Goal: Task Accomplishment & Management: Manage account settings

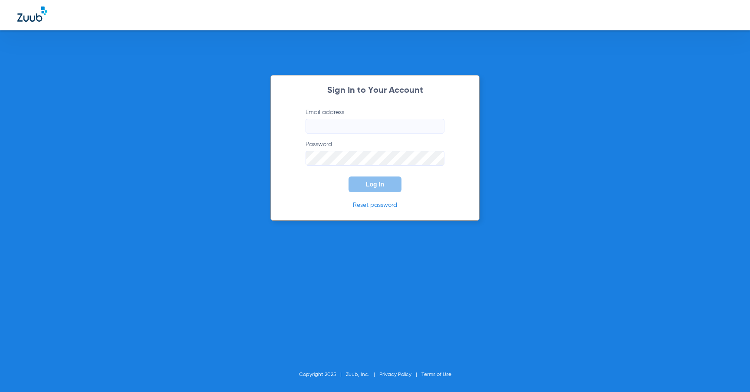
click at [328, 113] on label "Email address" at bounding box center [374, 121] width 139 height 26
click at [328, 119] on input "Email address" at bounding box center [374, 126] width 139 height 15
type input "[PERSON_NAME][EMAIL_ADDRESS][DOMAIN_NAME]"
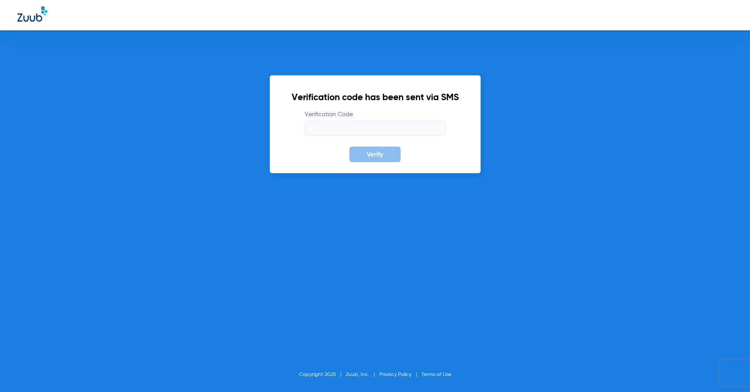
click at [430, 132] on input "Verification Code" at bounding box center [375, 128] width 141 height 15
type input "754384"
click at [551, 130] on div "Verification code has been sent via SMS Verification Code 754384 Verify Copyrig…" at bounding box center [375, 196] width 750 height 392
click at [378, 151] on span "Verify" at bounding box center [375, 154] width 16 height 7
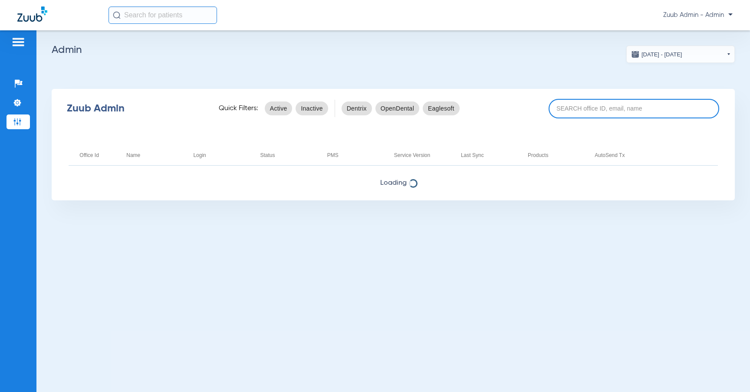
click at [593, 114] on input at bounding box center [633, 109] width 171 height 20
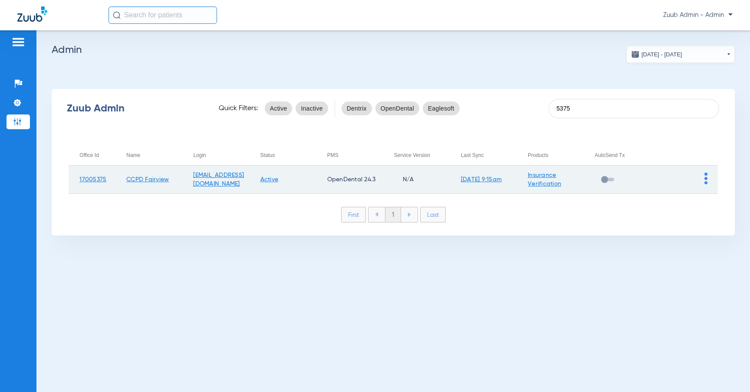
type input "5375"
click at [704, 180] on img at bounding box center [705, 179] width 3 height 12
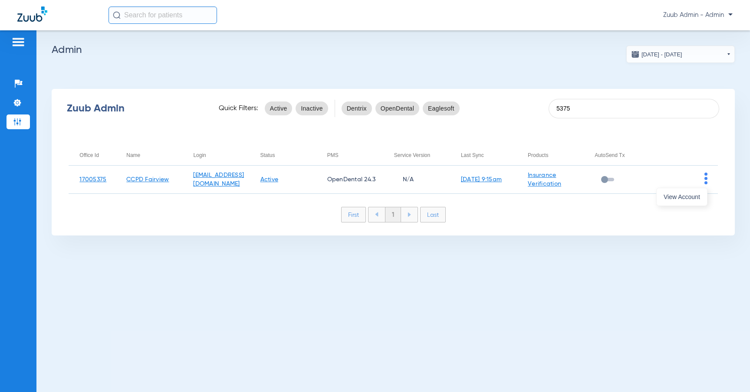
click at [607, 262] on div at bounding box center [375, 196] width 750 height 392
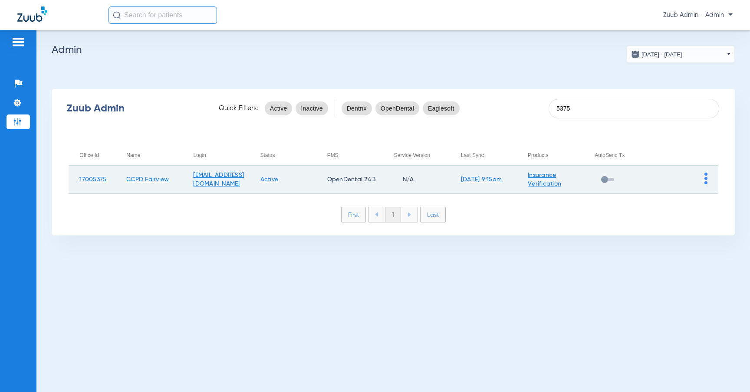
click at [705, 178] on img at bounding box center [705, 179] width 3 height 12
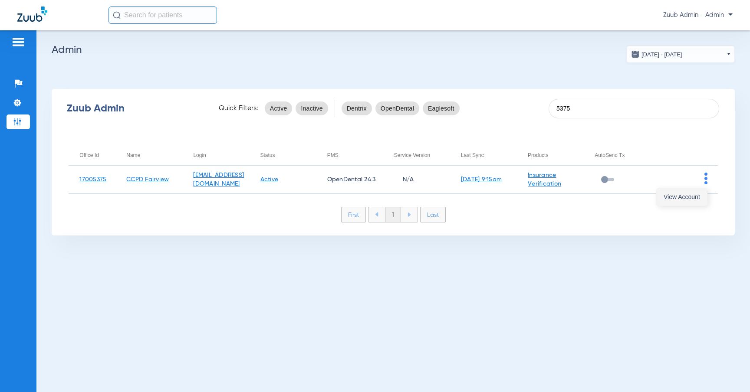
click at [675, 198] on span "View Account" at bounding box center [681, 197] width 36 height 6
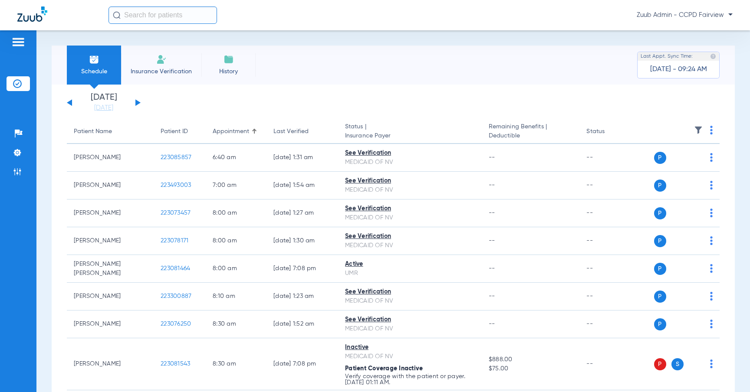
click at [175, 4] on div "Zuub Admin - CCPD Fairview" at bounding box center [375, 15] width 750 height 30
click at [171, 21] on input "text" at bounding box center [162, 15] width 108 height 17
paste input "223068059"
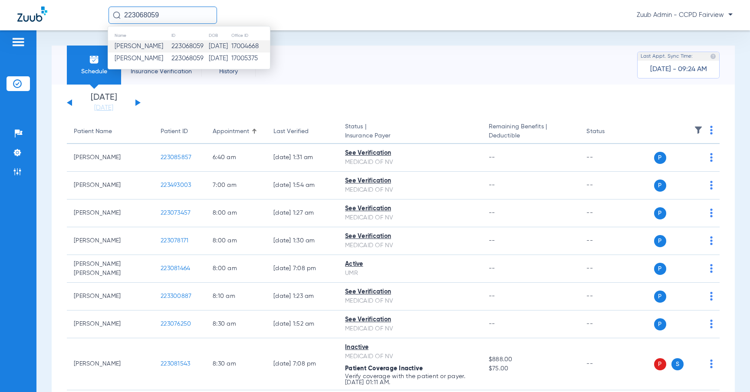
type input "223068059"
click at [194, 43] on td "223068059" at bounding box center [189, 46] width 37 height 12
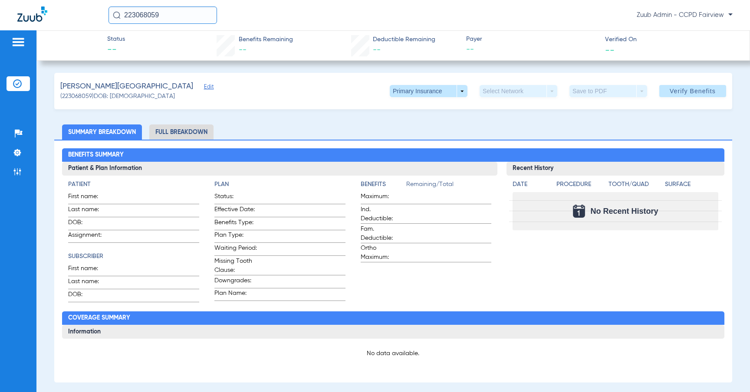
click at [142, 82] on div "[PERSON_NAME] Edit (223068059) DOB: [DEMOGRAPHIC_DATA] Primary Insurance arrow_…" at bounding box center [393, 91] width 678 height 36
click at [204, 91] on span "Edit" at bounding box center [208, 88] width 8 height 8
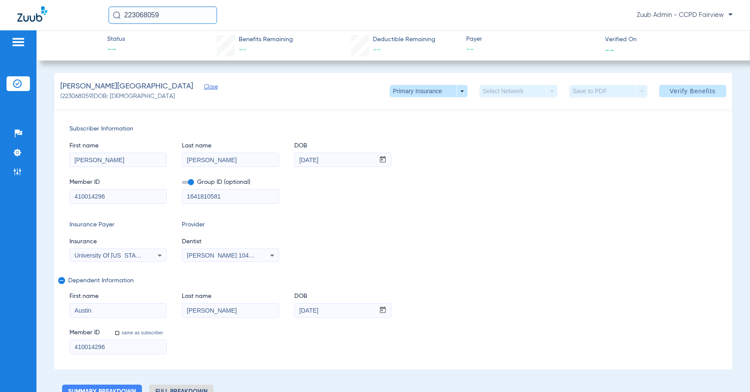
click at [204, 90] on span "Close" at bounding box center [208, 88] width 8 height 8
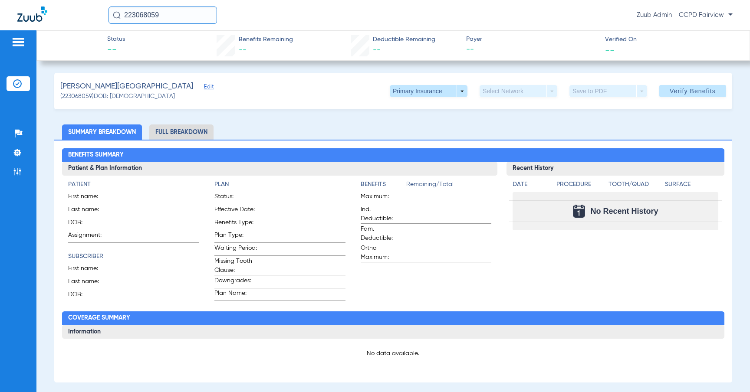
click at [185, 22] on input "223068059" at bounding box center [162, 15] width 108 height 17
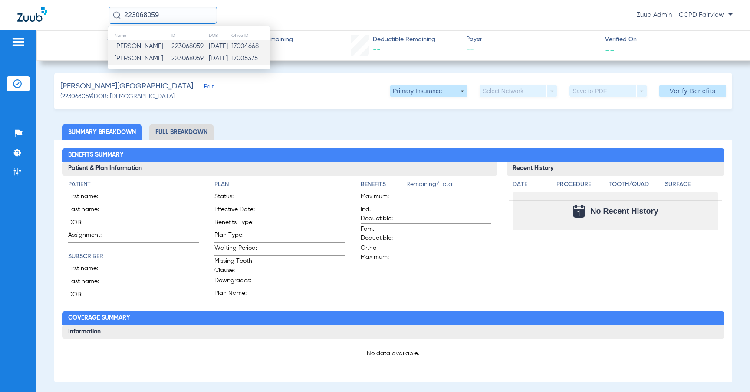
click at [173, 64] on td "223068059" at bounding box center [189, 58] width 37 height 12
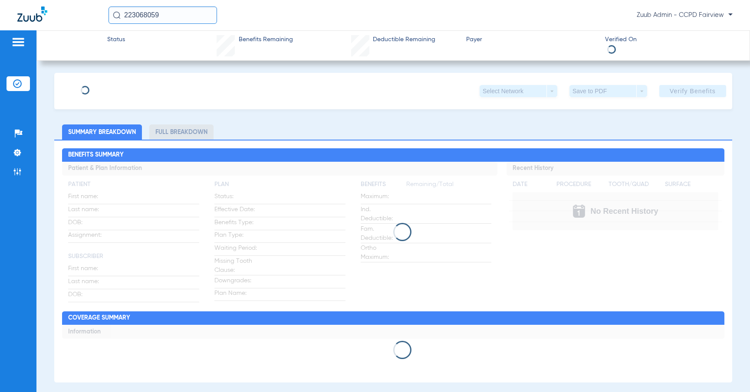
type input "[PERSON_NAME]"
type input "[DATE]"
type input "410014296"
type input "164181058384"
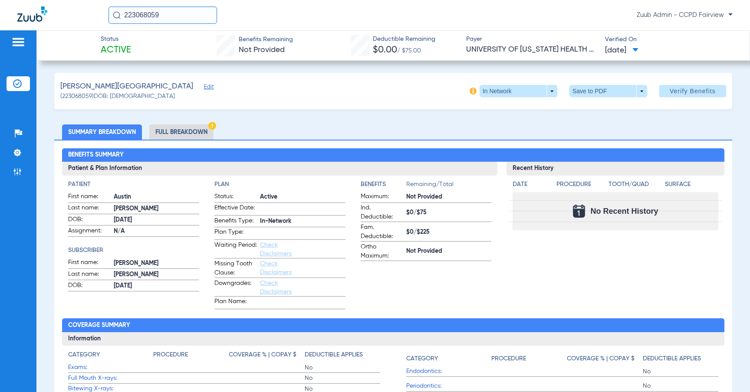
click at [204, 85] on span "Edit" at bounding box center [208, 88] width 8 height 8
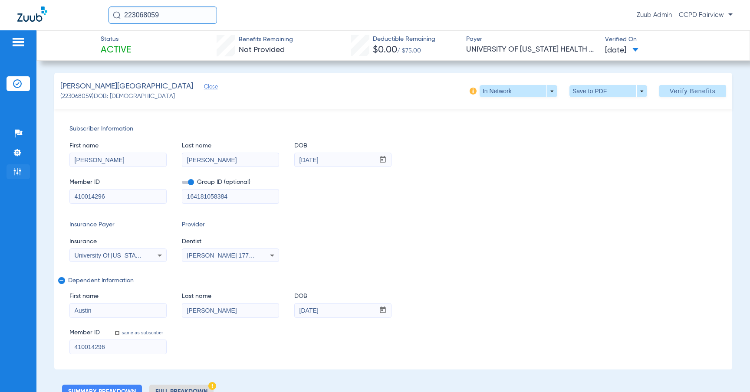
click at [24, 171] on li "Admin" at bounding box center [18, 171] width 23 height 15
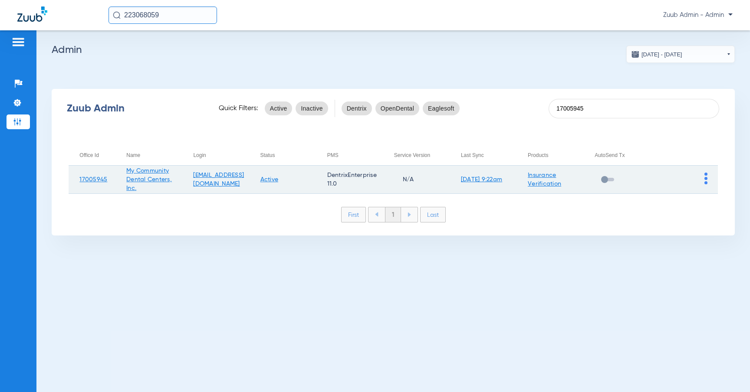
type input "17005945"
click at [703, 181] on td at bounding box center [683, 180] width 67 height 28
click at [710, 177] on td at bounding box center [683, 180] width 67 height 28
click at [707, 177] on img at bounding box center [705, 179] width 3 height 12
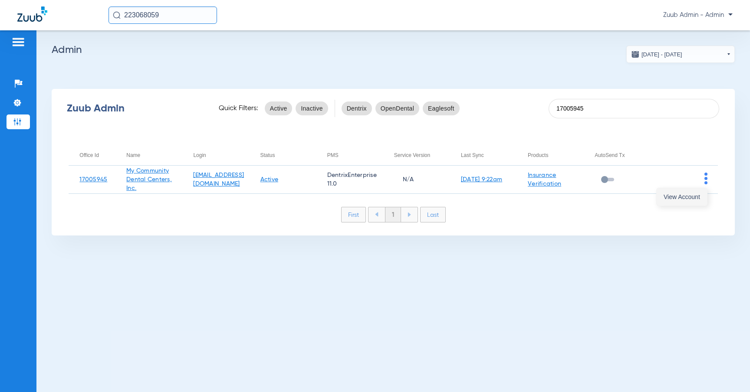
click at [685, 191] on button "View Account" at bounding box center [681, 196] width 50 height 17
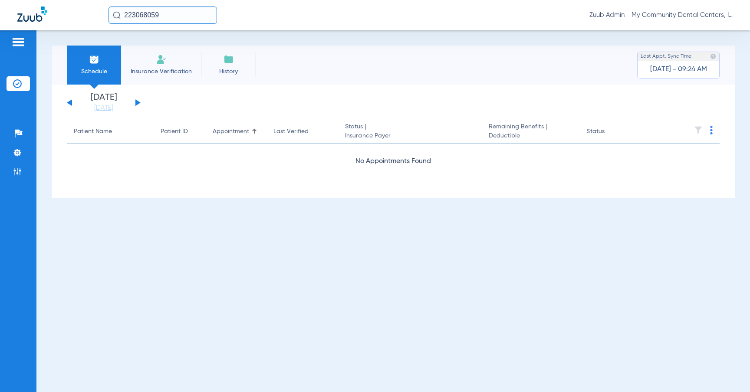
click at [189, 15] on input "223068059" at bounding box center [162, 15] width 108 height 17
click at [167, 211] on div "Schedule Insurance Verification History Last Appt. Sync Time: [DATE] - 09:24 AM…" at bounding box center [392, 211] width 713 height 362
click at [13, 151] on img at bounding box center [17, 152] width 9 height 9
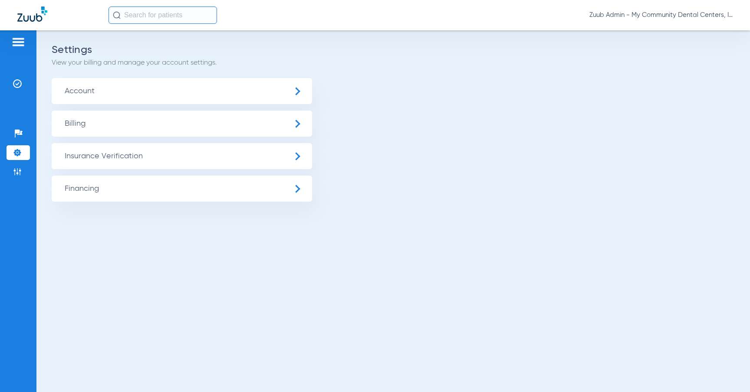
click at [134, 101] on span "Account" at bounding box center [182, 91] width 260 height 26
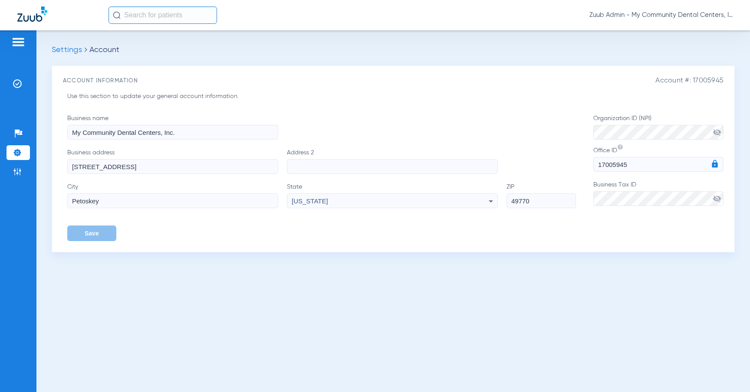
click at [12, 151] on li "Settings" at bounding box center [18, 152] width 23 height 15
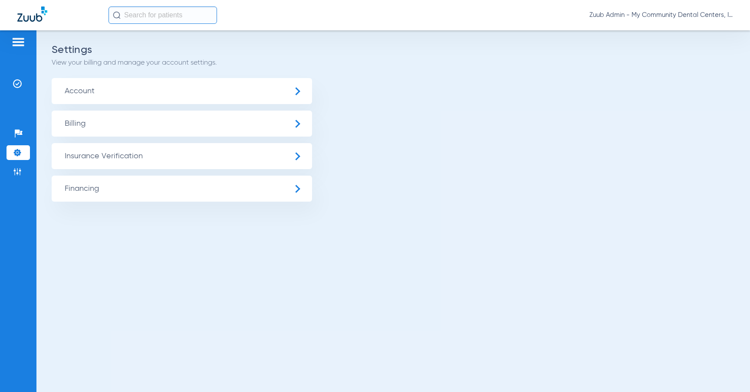
click at [30, 164] on div "Patients Insurance Verification Setup Help Center Settings Admin" at bounding box center [18, 226] width 36 height 392
click at [5, 176] on div "Patients Insurance Verification Setup Help Center Settings Admin" at bounding box center [18, 226] width 36 height 392
click at [14, 171] on img at bounding box center [17, 171] width 9 height 9
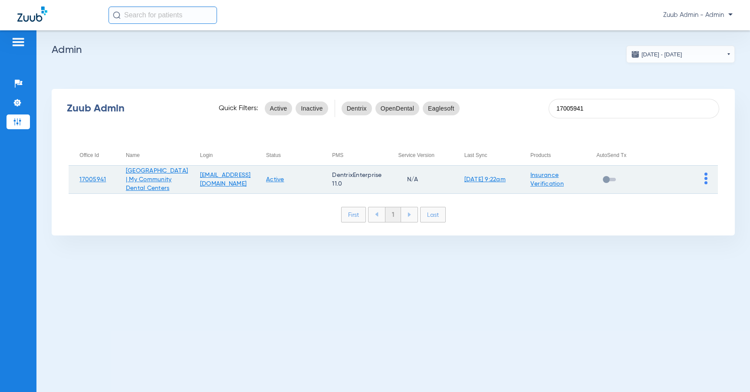
type input "17005941"
click at [704, 180] on img at bounding box center [705, 179] width 3 height 12
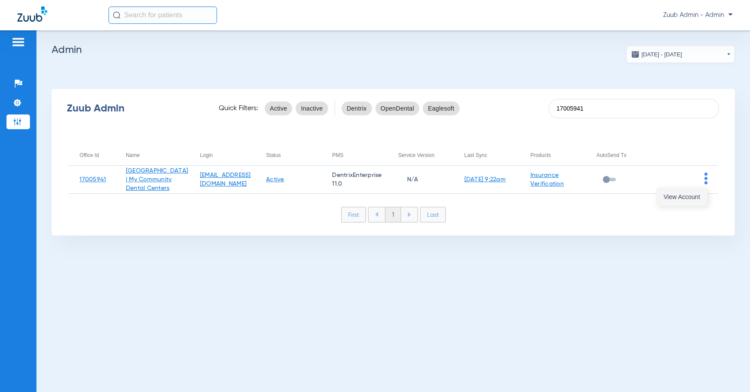
click at [673, 203] on button "View Account" at bounding box center [681, 196] width 50 height 17
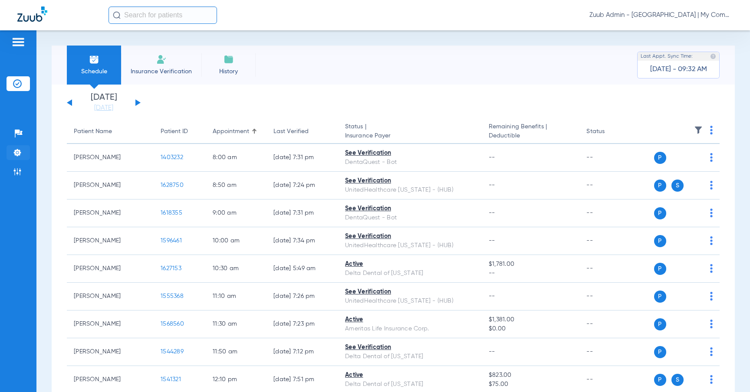
click at [21, 151] on img at bounding box center [17, 152] width 9 height 9
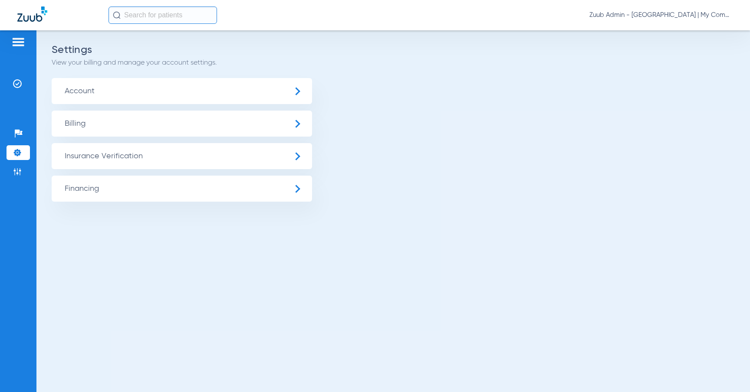
click at [136, 154] on span "Insurance Verification" at bounding box center [182, 156] width 260 height 26
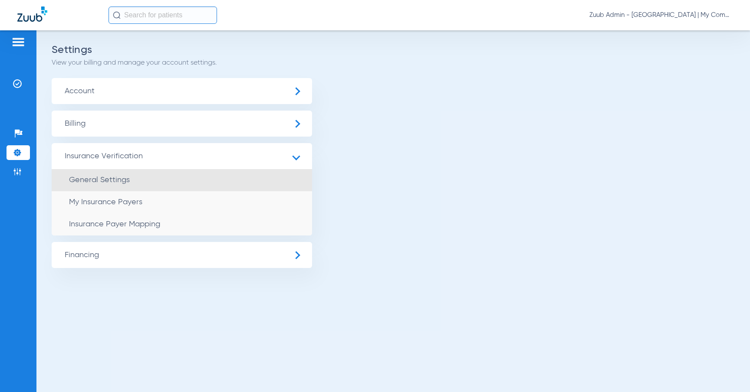
click at [126, 170] on li "General Settings" at bounding box center [182, 180] width 260 height 22
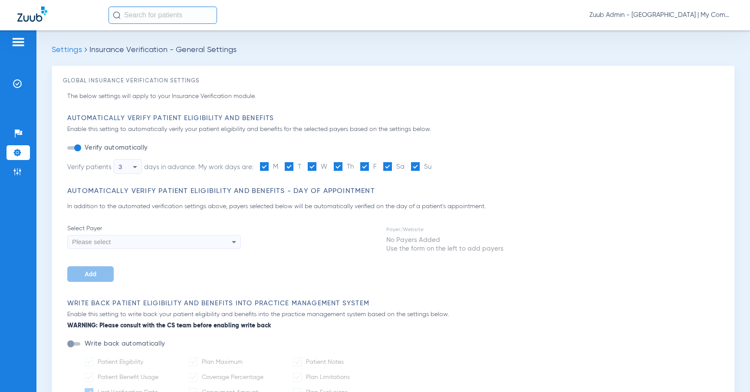
type input "1"
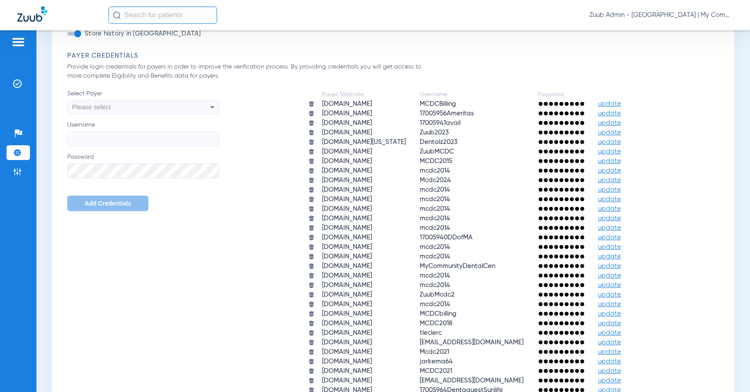
scroll to position [513, 0]
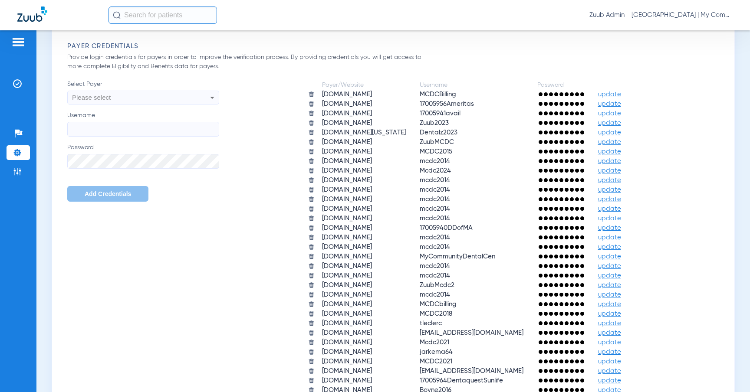
click at [21, 145] on li "Settings" at bounding box center [18, 152] width 23 height 15
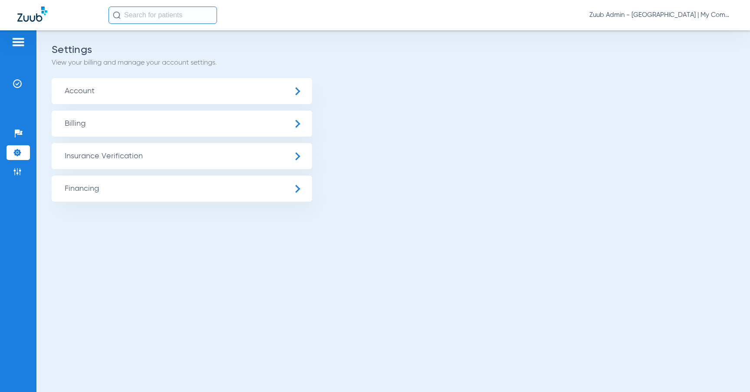
click at [120, 85] on span "Account" at bounding box center [182, 91] width 260 height 26
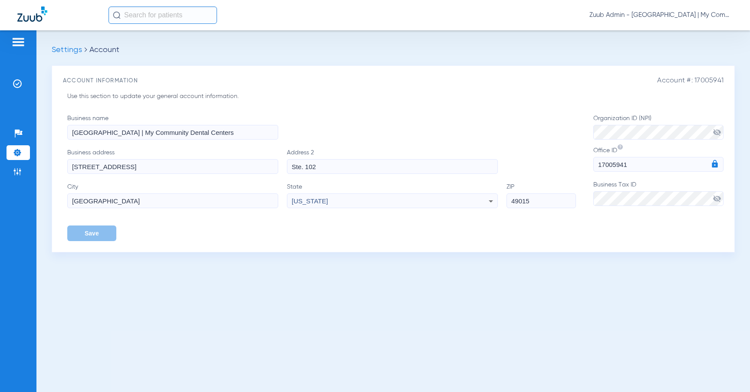
click at [20, 92] on ul "Insurance Verification" at bounding box center [18, 87] width 23 height 23
click at [20, 83] on img at bounding box center [17, 83] width 9 height 9
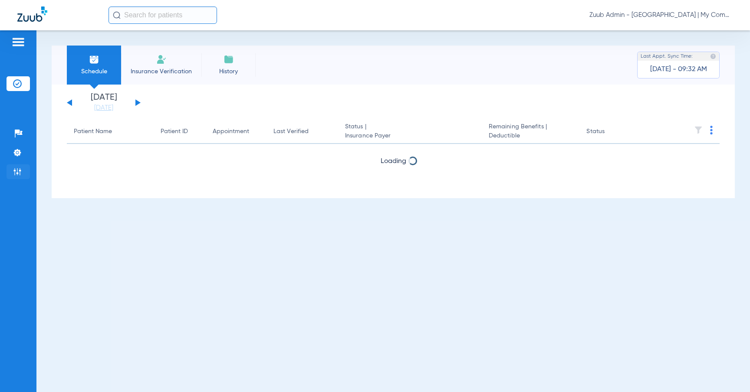
click at [19, 176] on img at bounding box center [17, 171] width 9 height 9
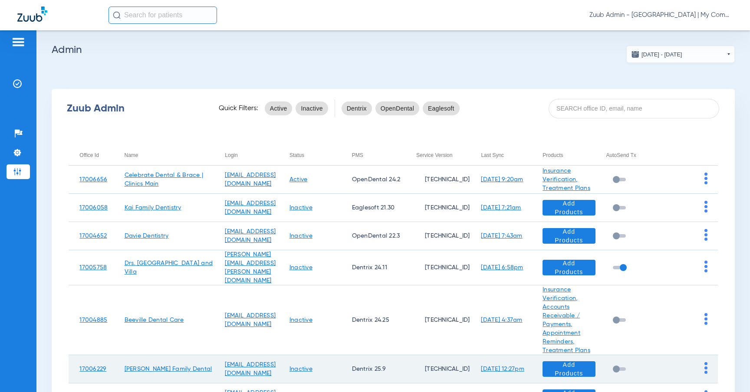
click at [169, 22] on input "text" at bounding box center [162, 15] width 108 height 17
click at [608, 106] on input at bounding box center [633, 109] width 171 height 20
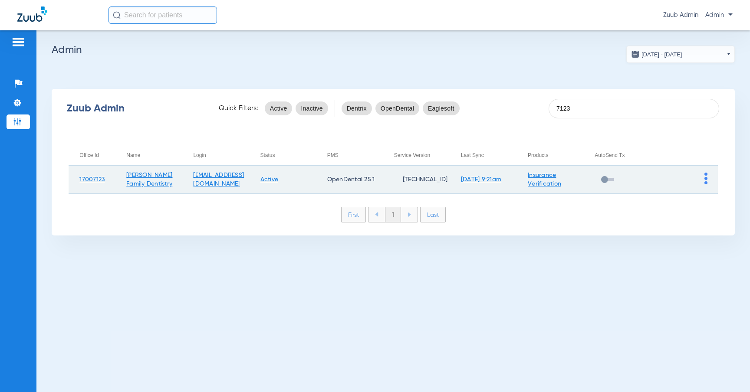
type input "7123"
click at [706, 170] on td at bounding box center [683, 180] width 67 height 28
click at [705, 174] on img at bounding box center [705, 179] width 3 height 12
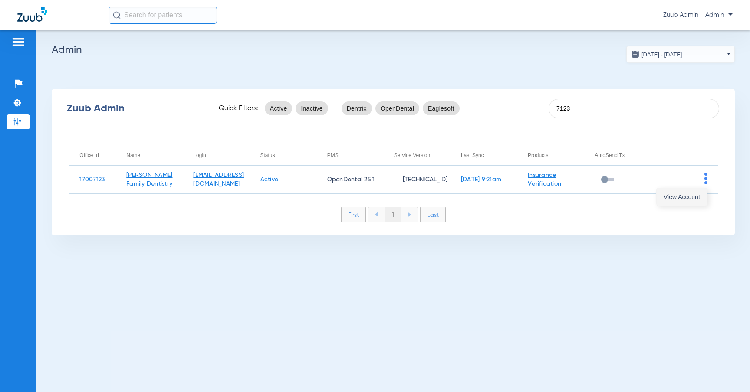
click at [690, 193] on button "View Account" at bounding box center [681, 196] width 50 height 17
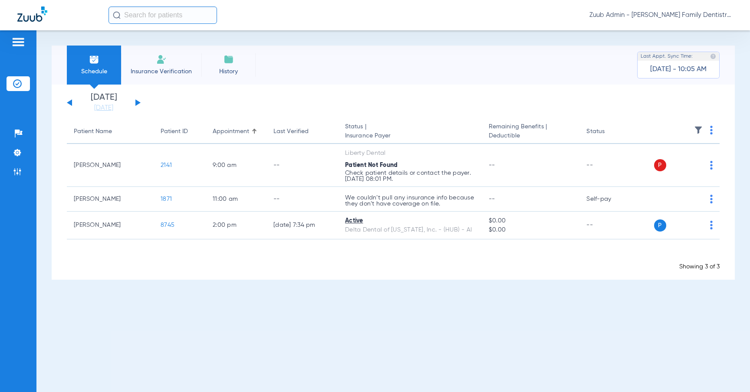
click at [203, 22] on input "text" at bounding box center [162, 15] width 108 height 17
paste input "9960"
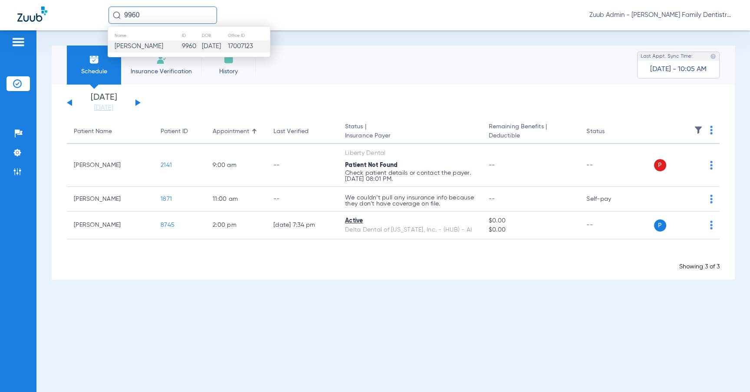
type input "9960"
click at [181, 43] on td "9960" at bounding box center [191, 46] width 20 height 12
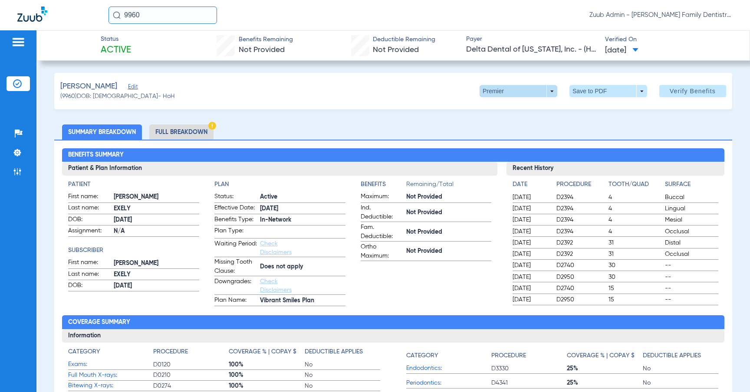
click at [508, 93] on span at bounding box center [518, 91] width 21 height 21
click at [498, 121] on button "PPO" at bounding box center [507, 125] width 54 height 17
click at [514, 101] on span at bounding box center [518, 91] width 21 height 21
click at [520, 101] on button "Out of Network" at bounding box center [507, 108] width 54 height 17
